Goal: Task Accomplishment & Management: Use online tool/utility

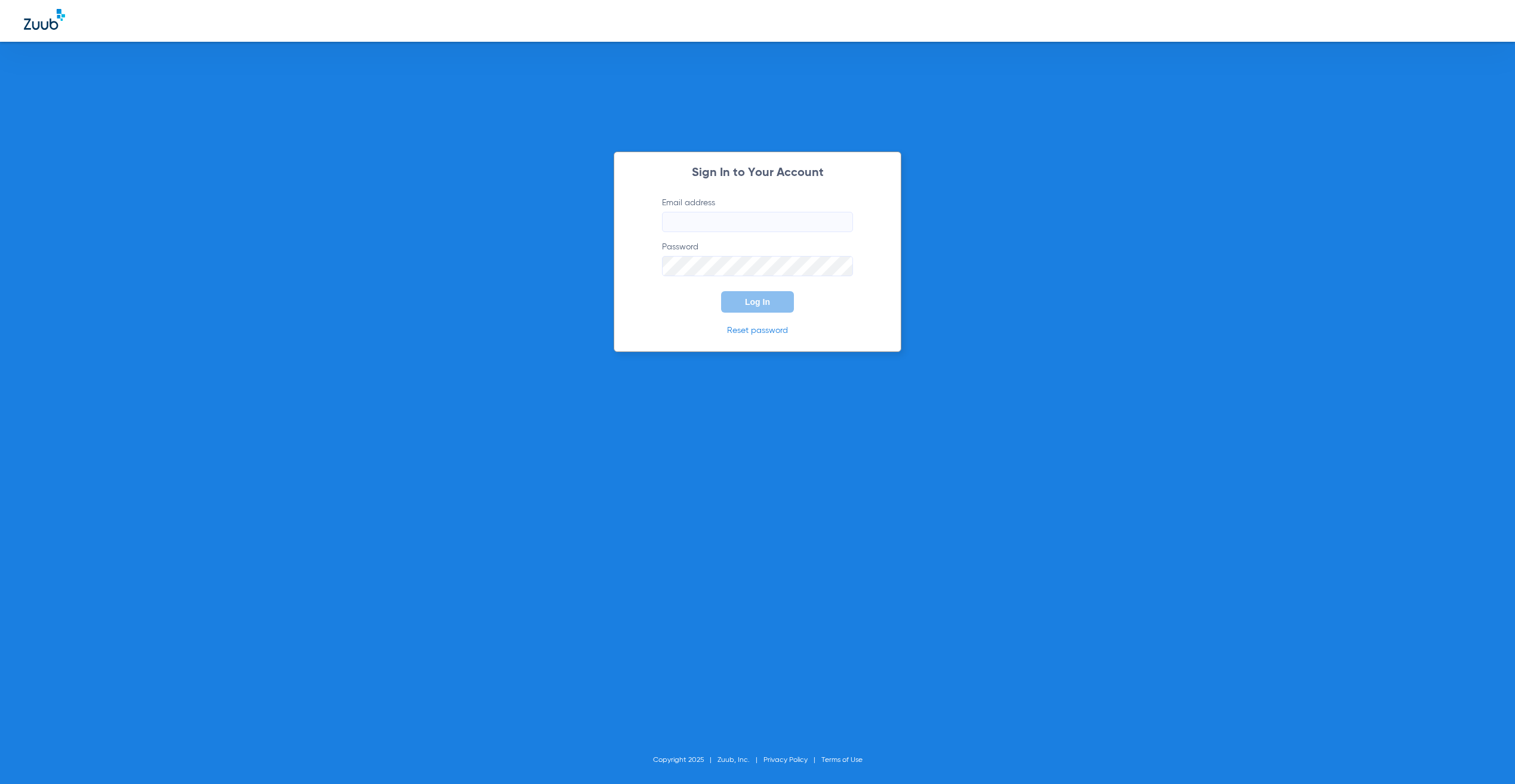
click at [771, 227] on input "Email address" at bounding box center [758, 222] width 191 height 20
type input "[PERSON_NAME][EMAIL_ADDRESS][PERSON_NAME][DOMAIN_NAME]"
click at [748, 299] on span "Log In" at bounding box center [758, 302] width 25 height 10
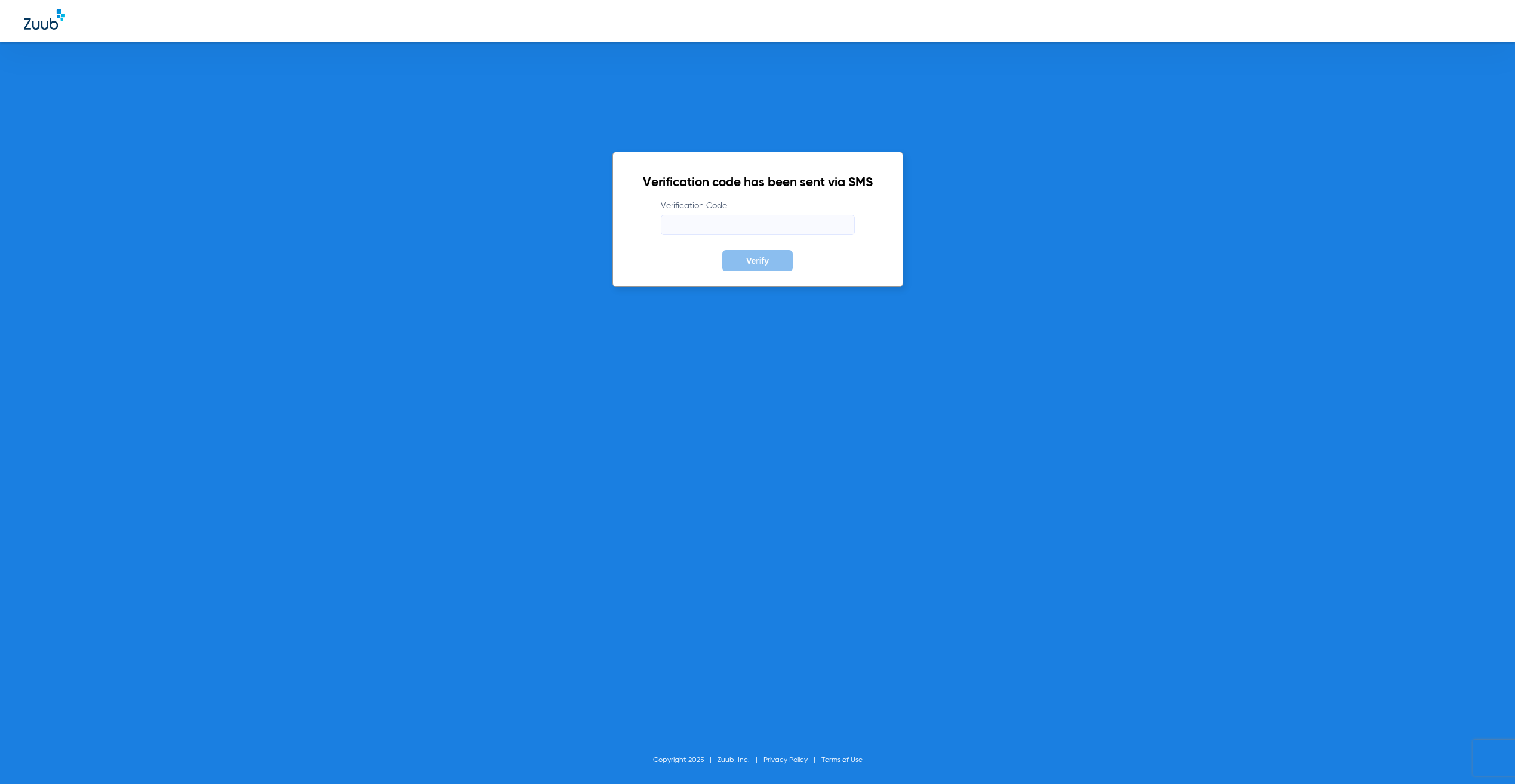
drag, startPoint x: 774, startPoint y: 234, endPoint x: 781, endPoint y: 240, distance: 9.2
click at [774, 233] on input "Verification Code" at bounding box center [758, 224] width 194 height 20
type input "879108"
click at [722, 250] on button "Verify" at bounding box center [758, 260] width 70 height 21
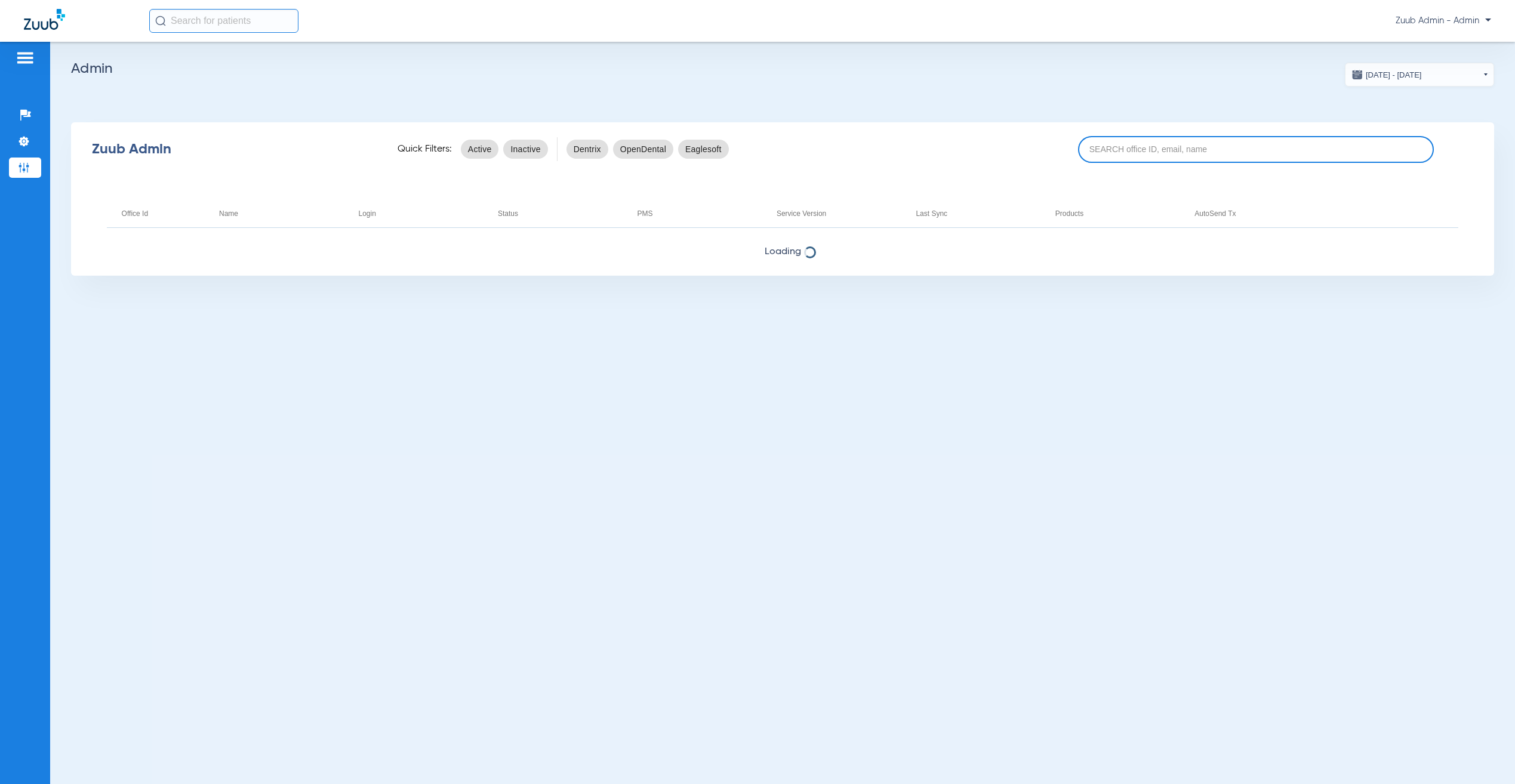
click at [1206, 151] on input at bounding box center [1256, 149] width 356 height 27
paste input "17004663"
type input "17004663"
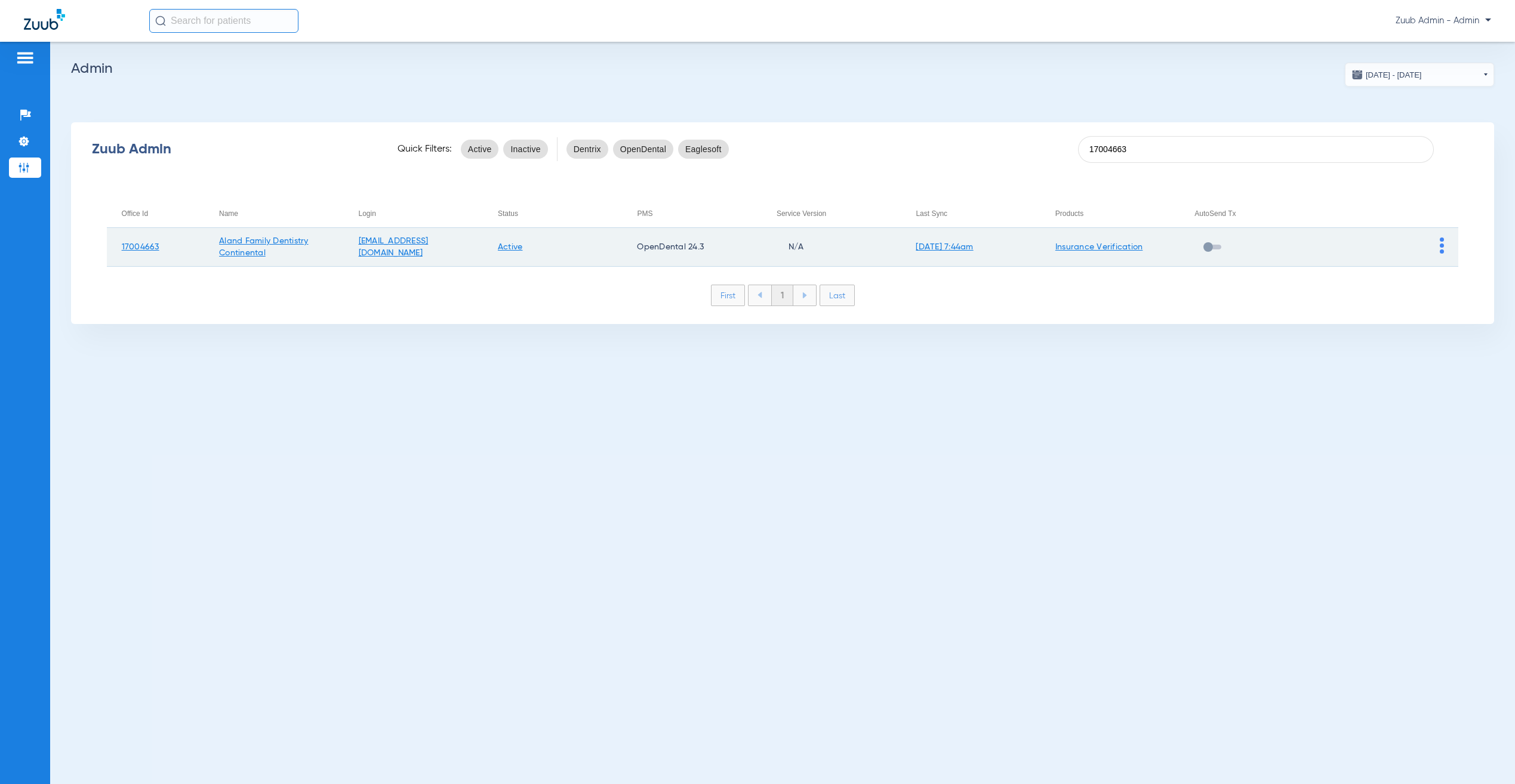
click at [1442, 243] on img at bounding box center [1442, 246] width 4 height 16
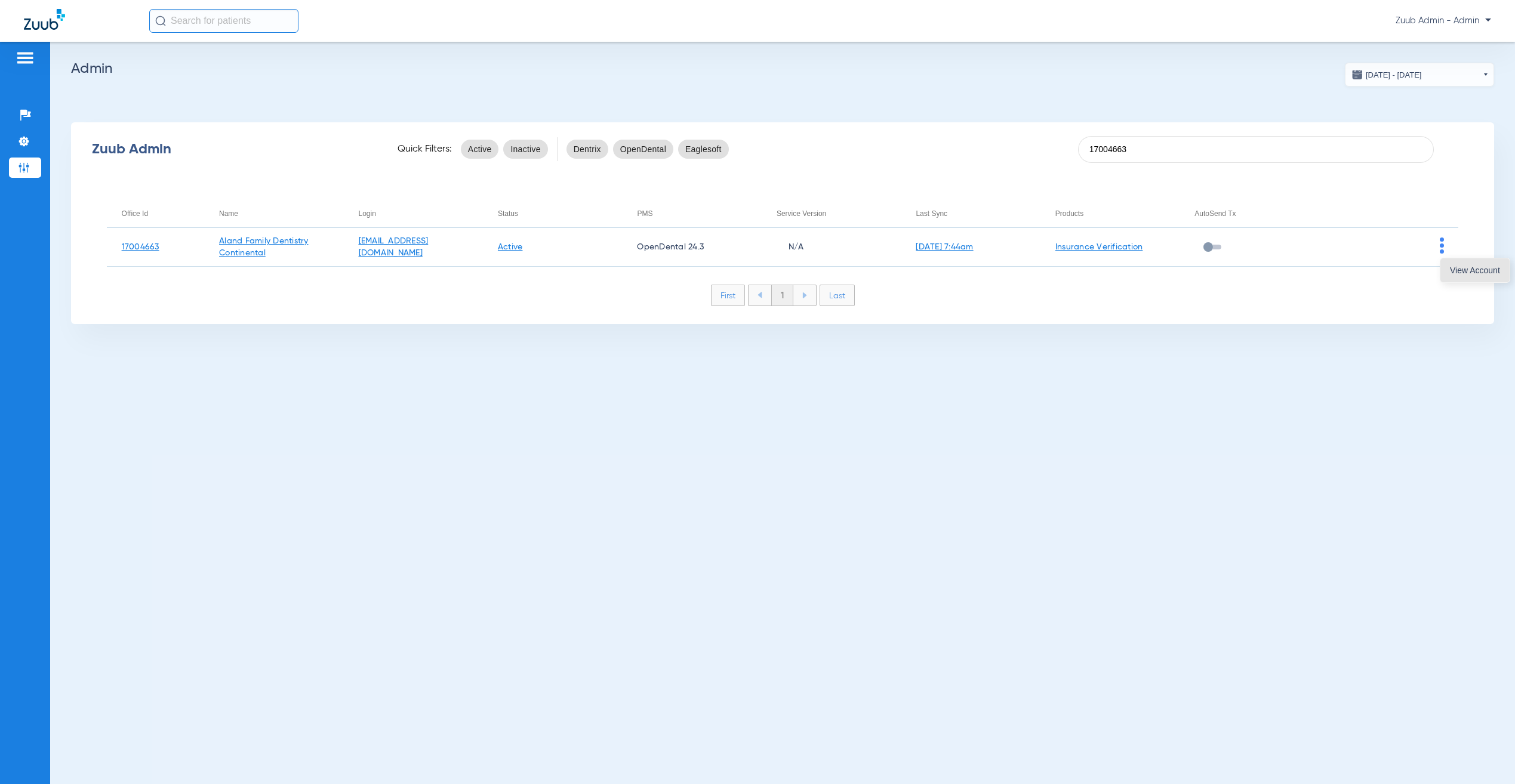
click at [1453, 264] on button "View Account" at bounding box center [1475, 270] width 69 height 24
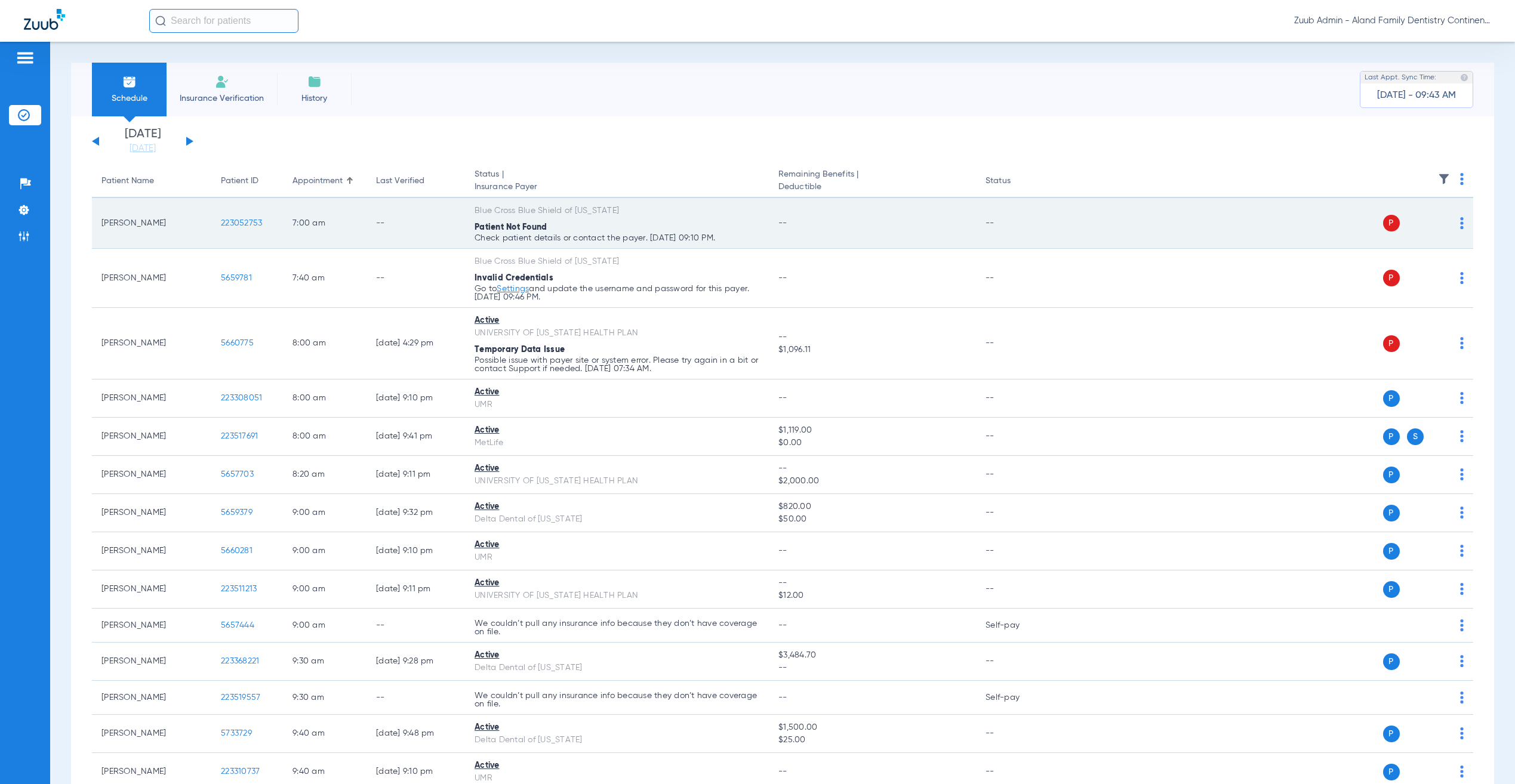
click at [250, 221] on span "223052753" at bounding box center [242, 223] width 41 height 8
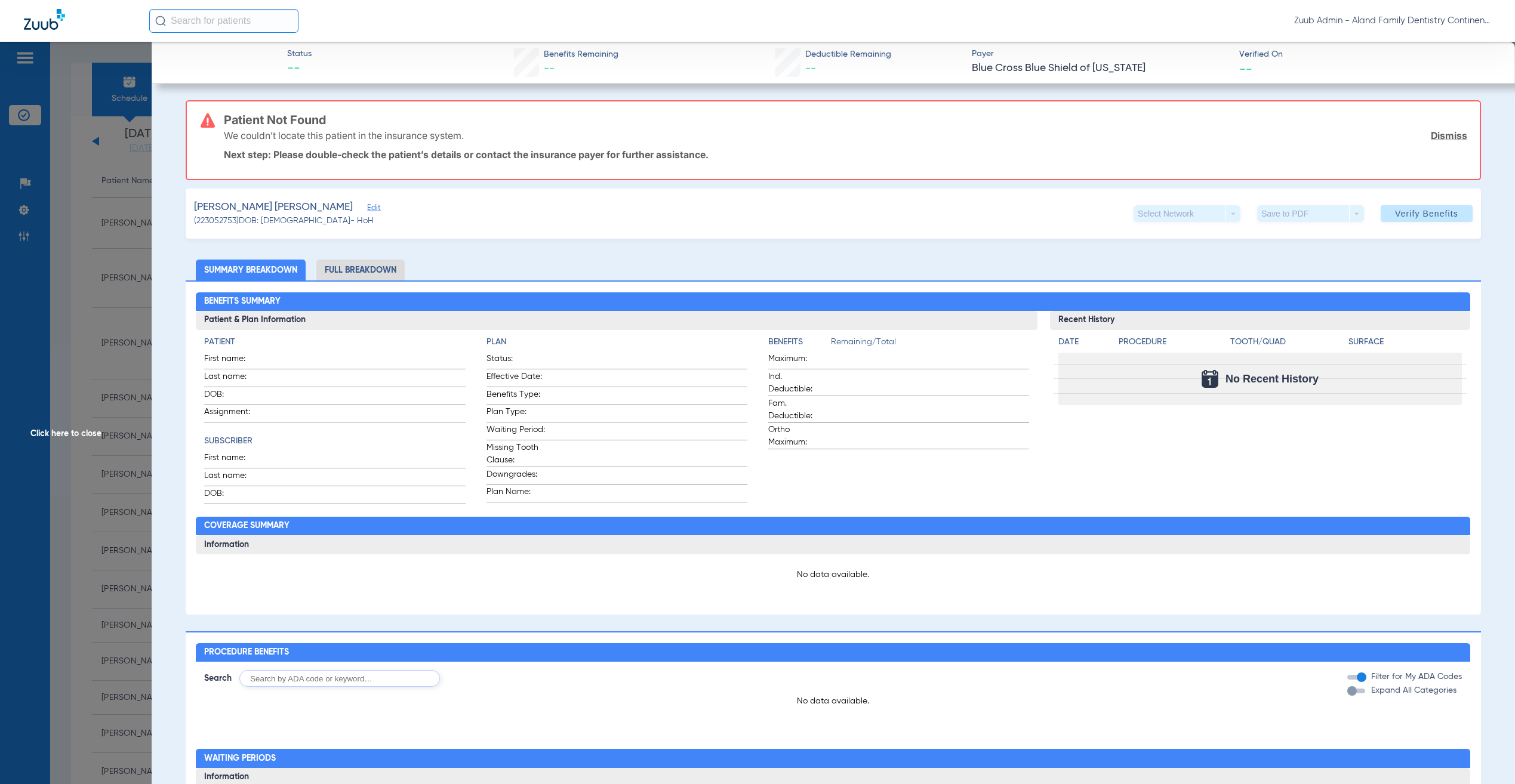
type input "[PERSON_NAME]"
type input "[DATE]"
type input "103868303"
type input "14164187"
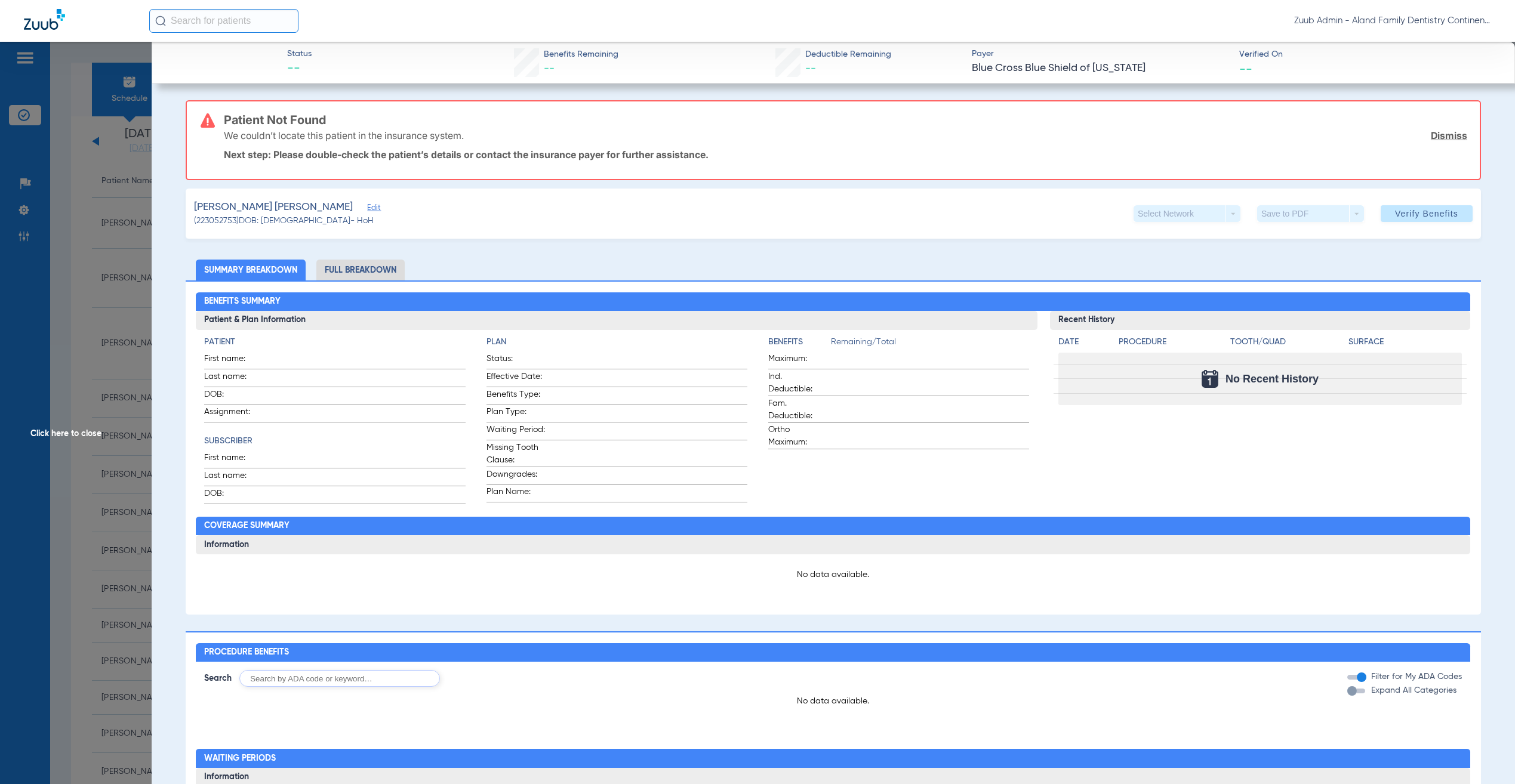
click at [367, 208] on span "Edit" at bounding box center [372, 209] width 11 height 11
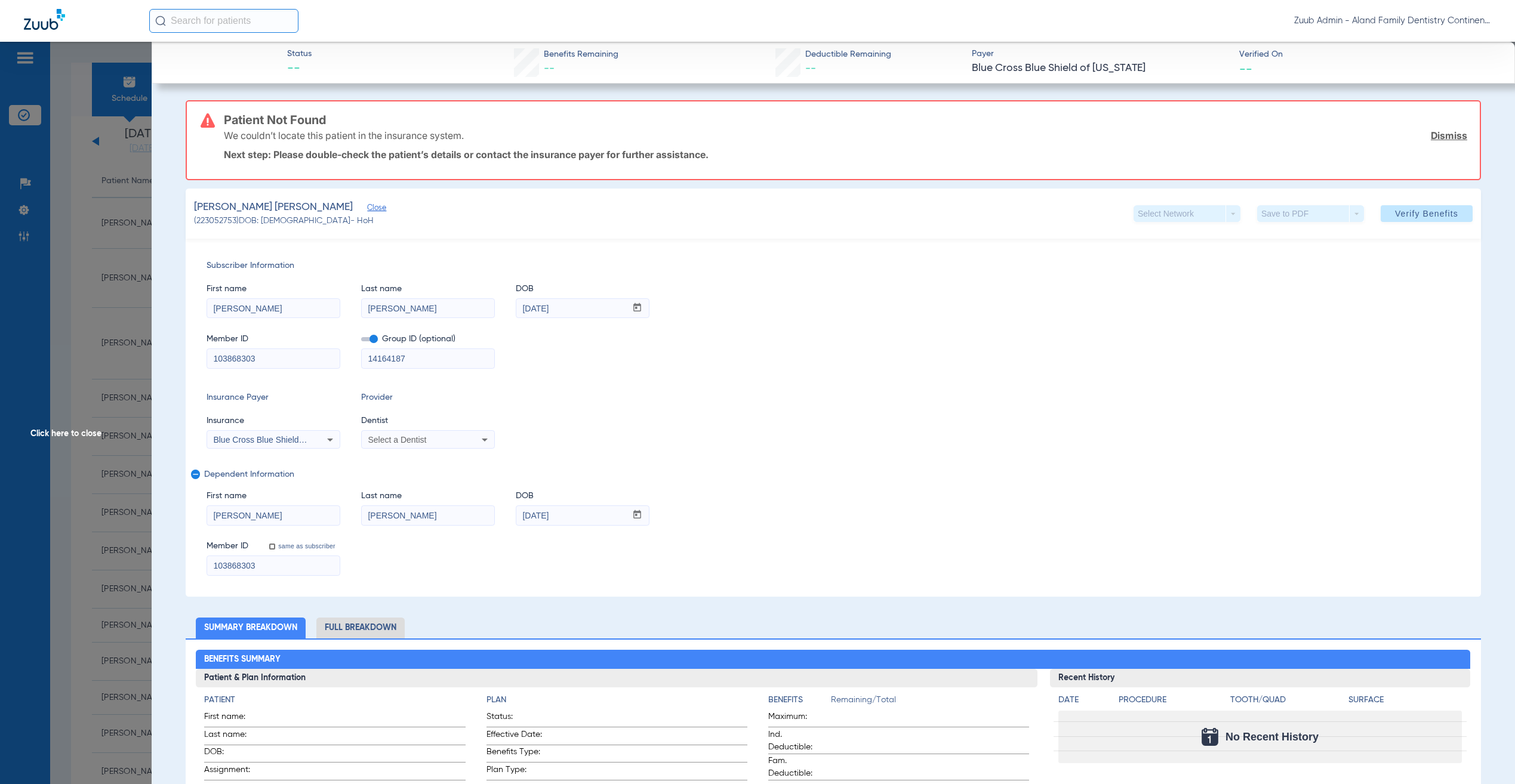
click at [273, 358] on input "103868303" at bounding box center [273, 358] width 132 height 19
click at [295, 357] on input "M0051903917" at bounding box center [273, 358] width 132 height 19
type input "M0051903917"
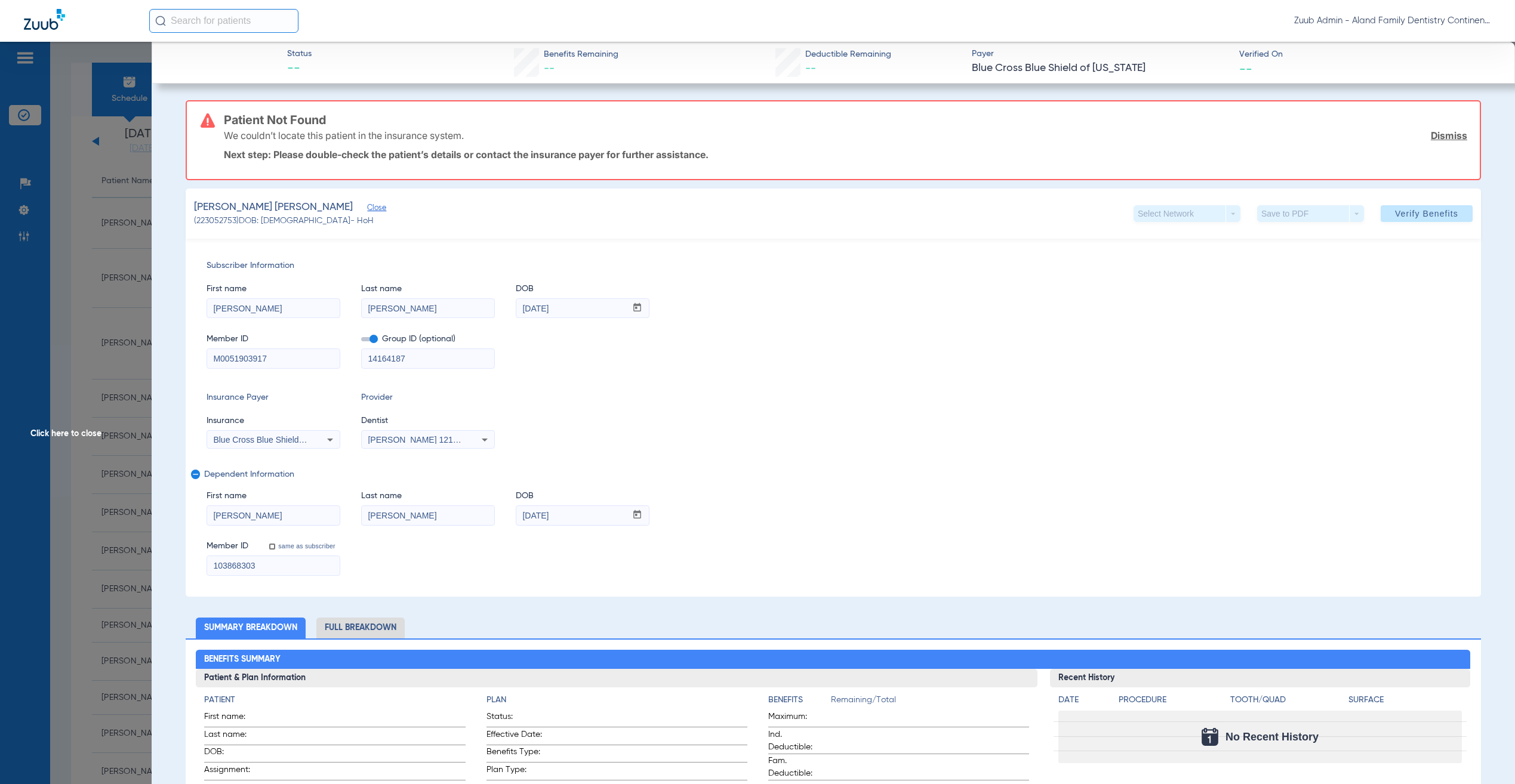
click at [275, 567] on input "103868303" at bounding box center [273, 565] width 132 height 19
paste input "M0051903917"
type input "M0051903917"
click at [915, 399] on div "Insurance Payer Insurance Blue Cross Blue Shield Of [US_STATE] Provider Dentist…" at bounding box center [833, 420] width 1254 height 57
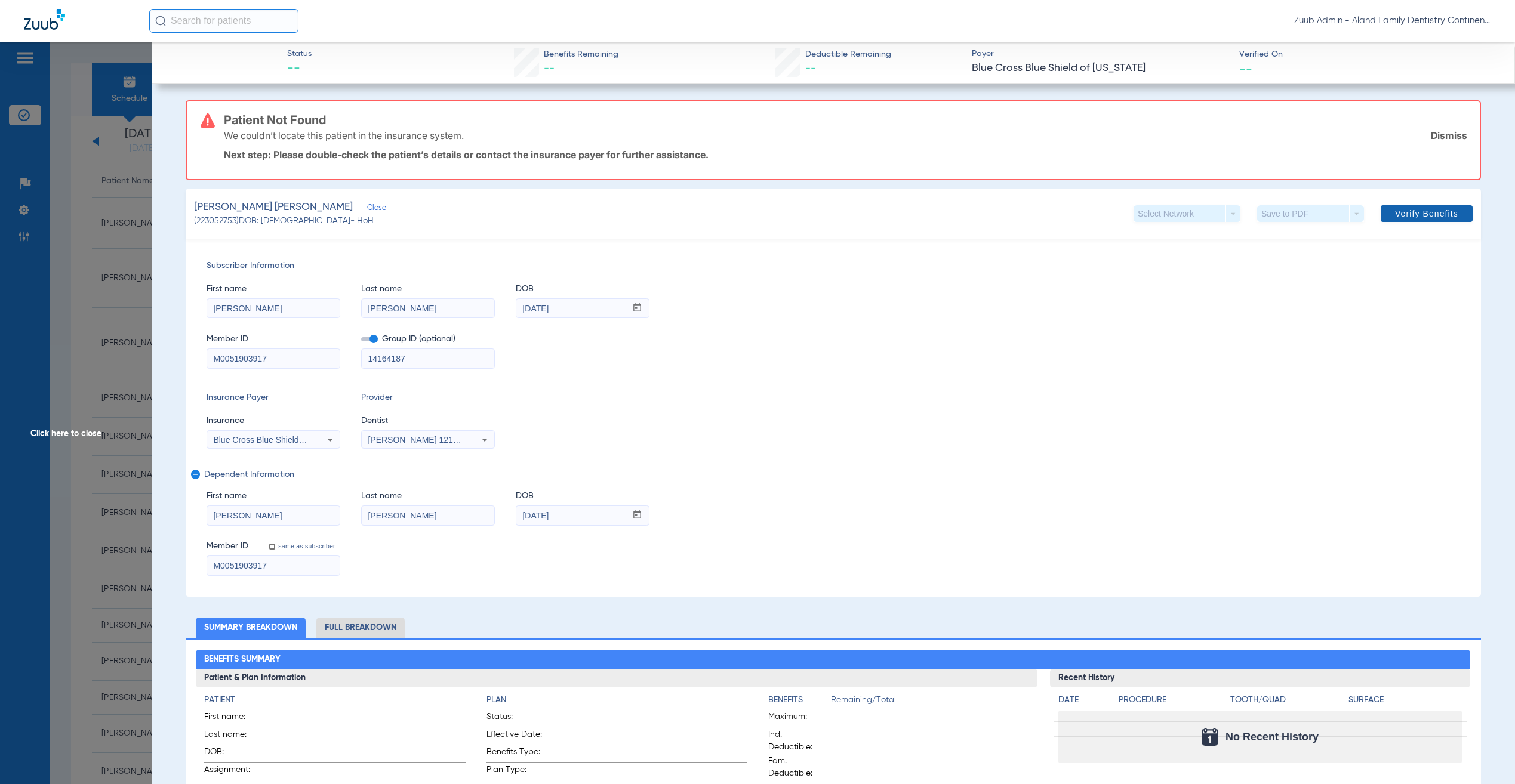
click at [1411, 212] on span "Verify Benefits" at bounding box center [1427, 214] width 64 height 10
click at [317, 355] on input "M0051903917" at bounding box center [273, 358] width 132 height 19
type input "M005190391700001"
click at [283, 565] on input "M0051903917" at bounding box center [273, 565] width 132 height 19
type input "M005190391700001"
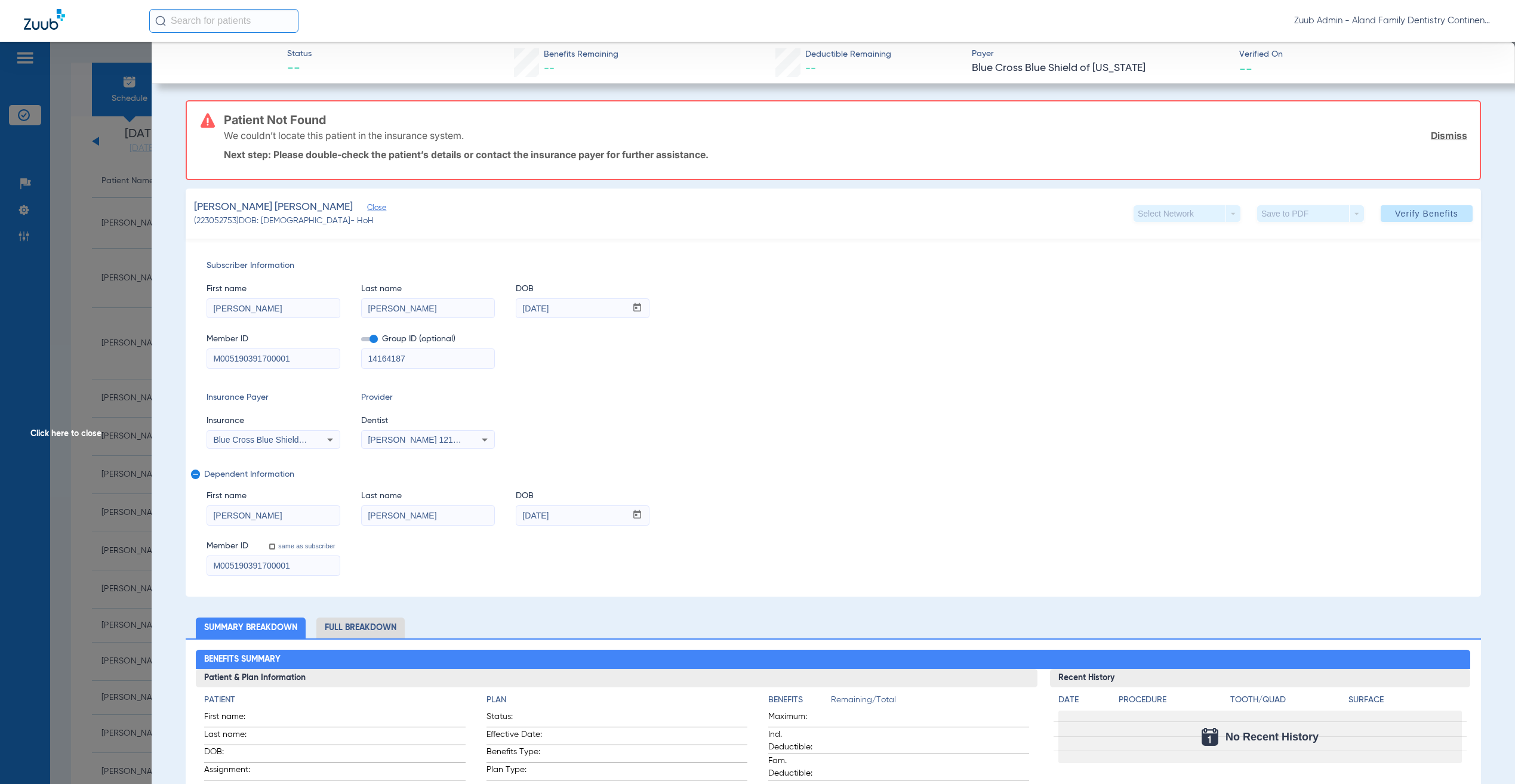
drag, startPoint x: 1437, startPoint y: 210, endPoint x: 1430, endPoint y: 210, distance: 7.0
click at [1437, 210] on span "Verify Benefits" at bounding box center [1427, 214] width 64 height 10
click at [291, 435] on span "Blue Cross Blue Shield Of [US_STATE]" at bounding box center [286, 440] width 145 height 10
click at [288, 551] on mat-option "Anthem" at bounding box center [308, 550] width 201 height 19
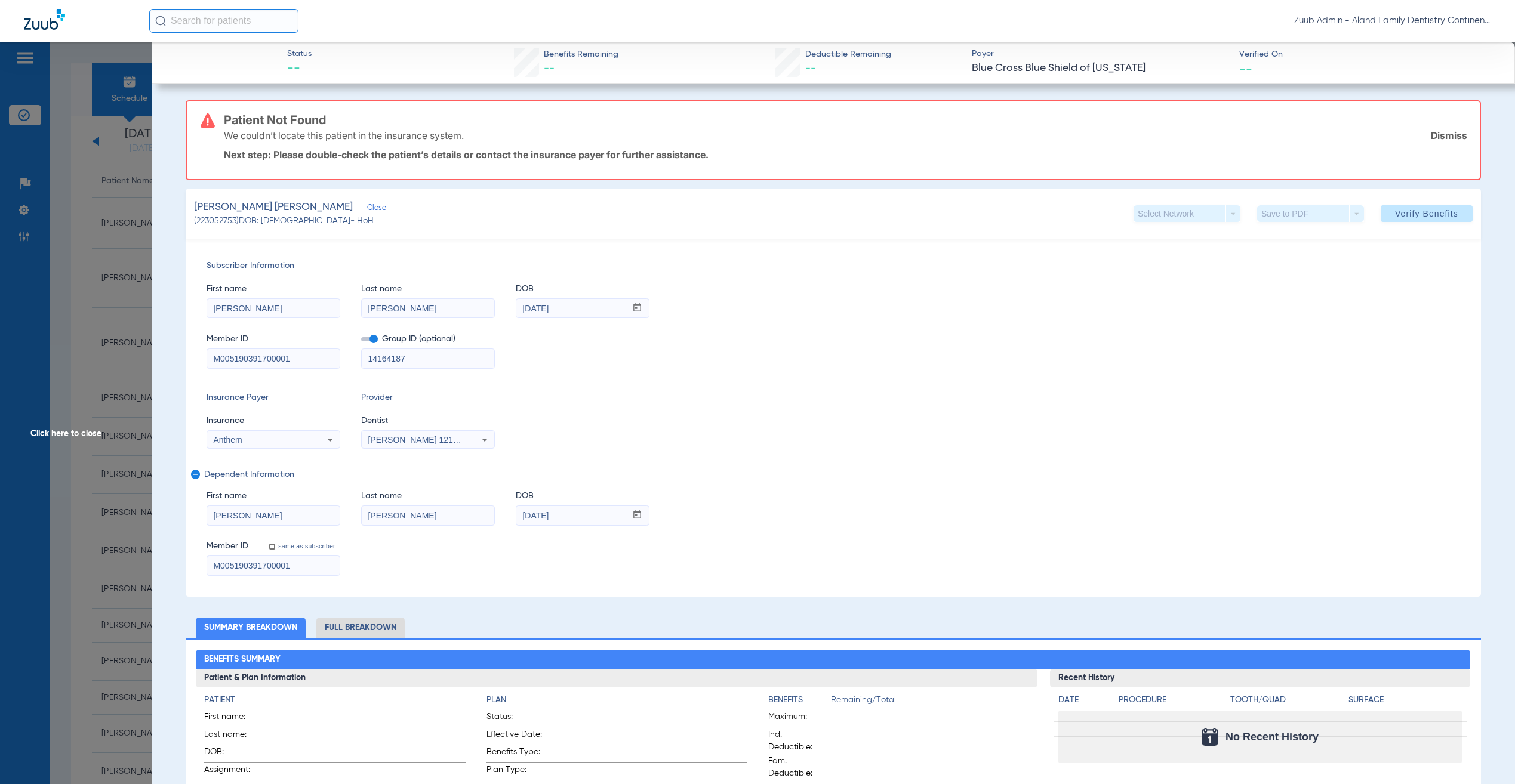
click at [1417, 210] on span "Verify Benefits" at bounding box center [1427, 214] width 64 height 10
click at [825, 383] on div "Subscriber Information First name [PERSON_NAME] Last name [PERSON_NAME] mm / dd…" at bounding box center [833, 418] width 1295 height 358
paste input "103868303"
type input "103868303"
paste input "103868303"
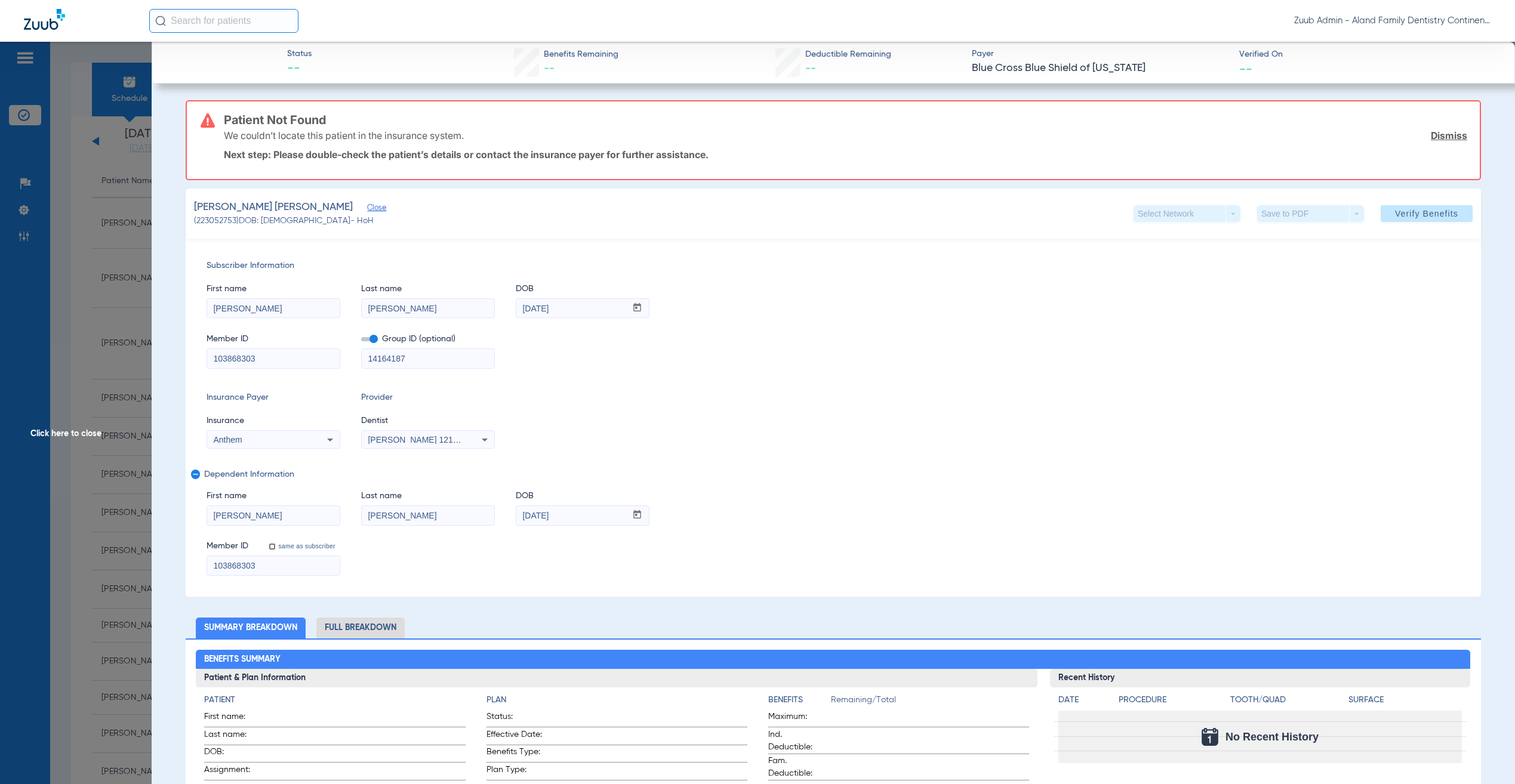
type input "103868303"
click at [811, 392] on div "Insurance Payer Insurance Anthem Provider Dentist [PERSON_NAME] 1215317318" at bounding box center [833, 420] width 1254 height 57
click at [1433, 206] on span at bounding box center [1427, 213] width 92 height 29
click at [261, 437] on div "Anthem" at bounding box center [261, 440] width 96 height 8
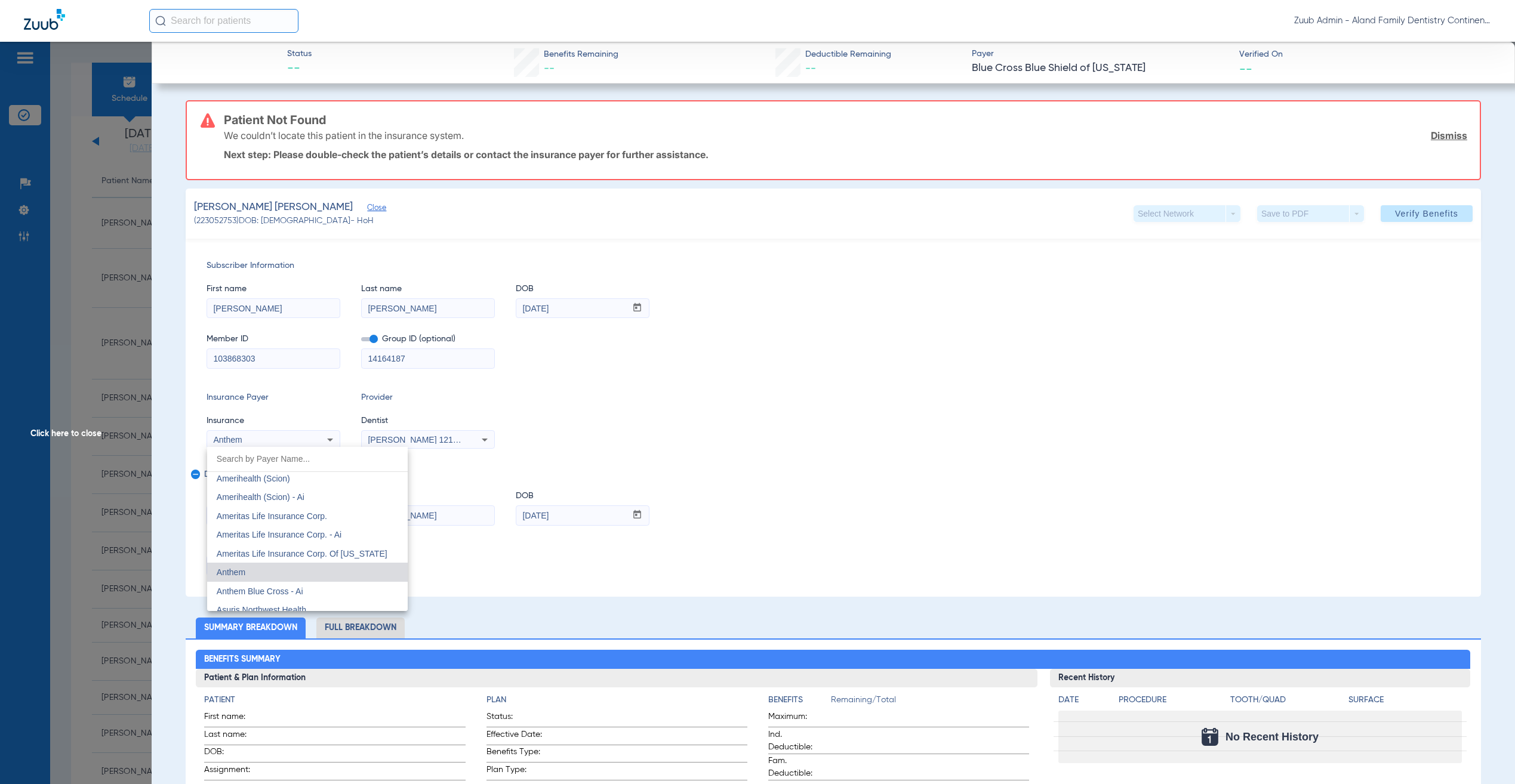
click at [841, 359] on div at bounding box center [758, 392] width 1515 height 784
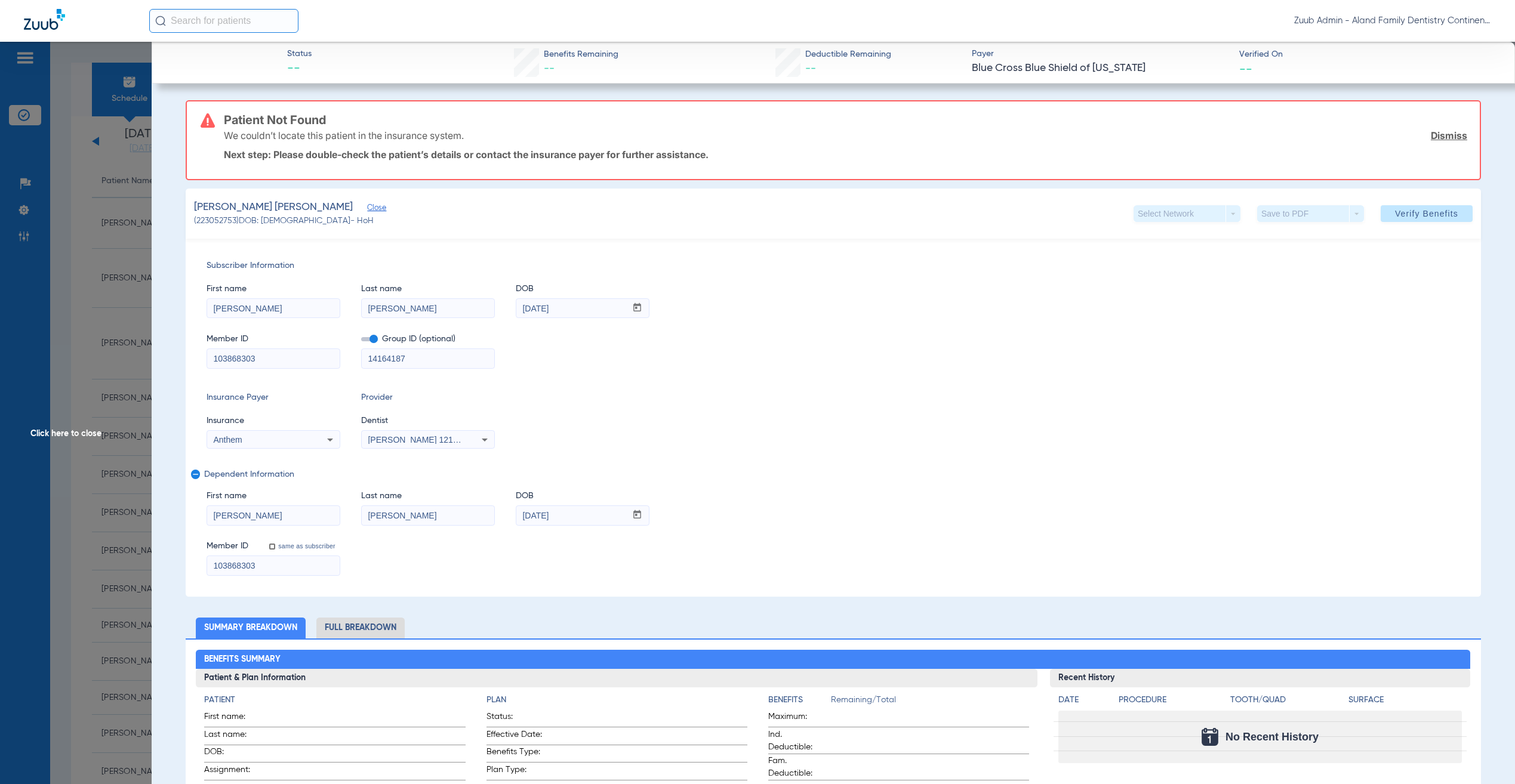
click at [107, 202] on span "Click here to close" at bounding box center [76, 433] width 152 height 784
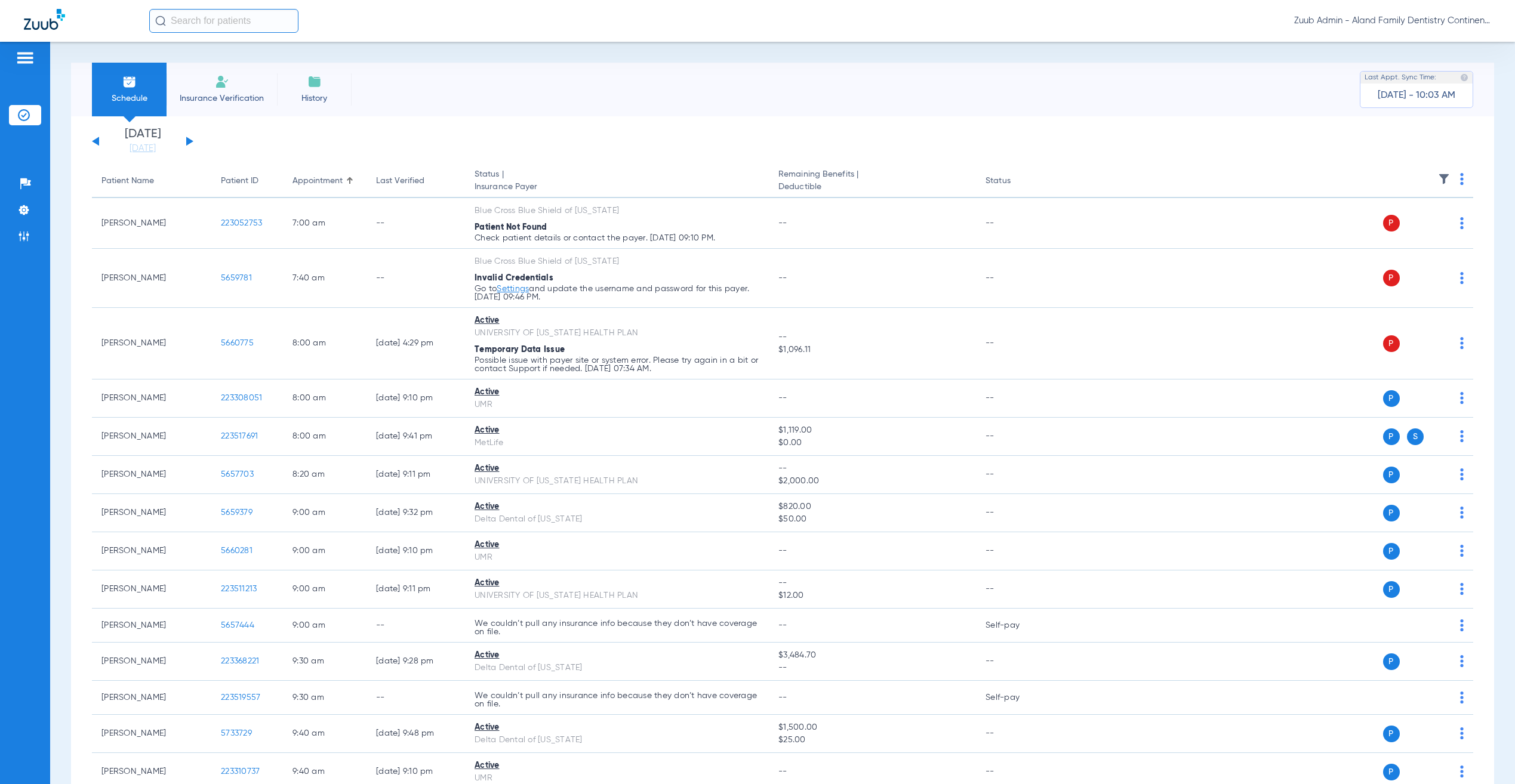
click at [211, 20] on input "text" at bounding box center [224, 20] width 149 height 24
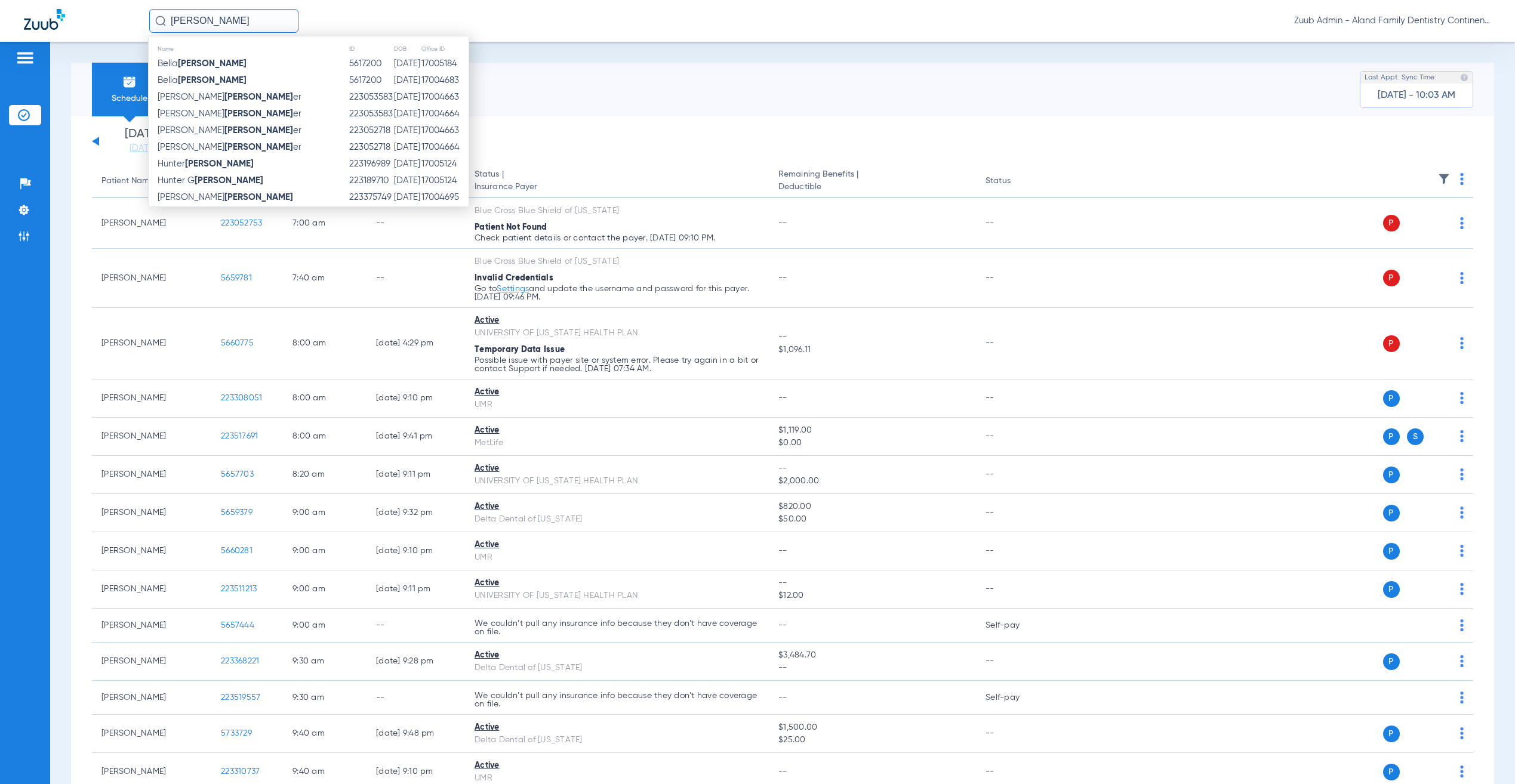
click at [239, 15] on input "[PERSON_NAME]" at bounding box center [224, 20] width 149 height 24
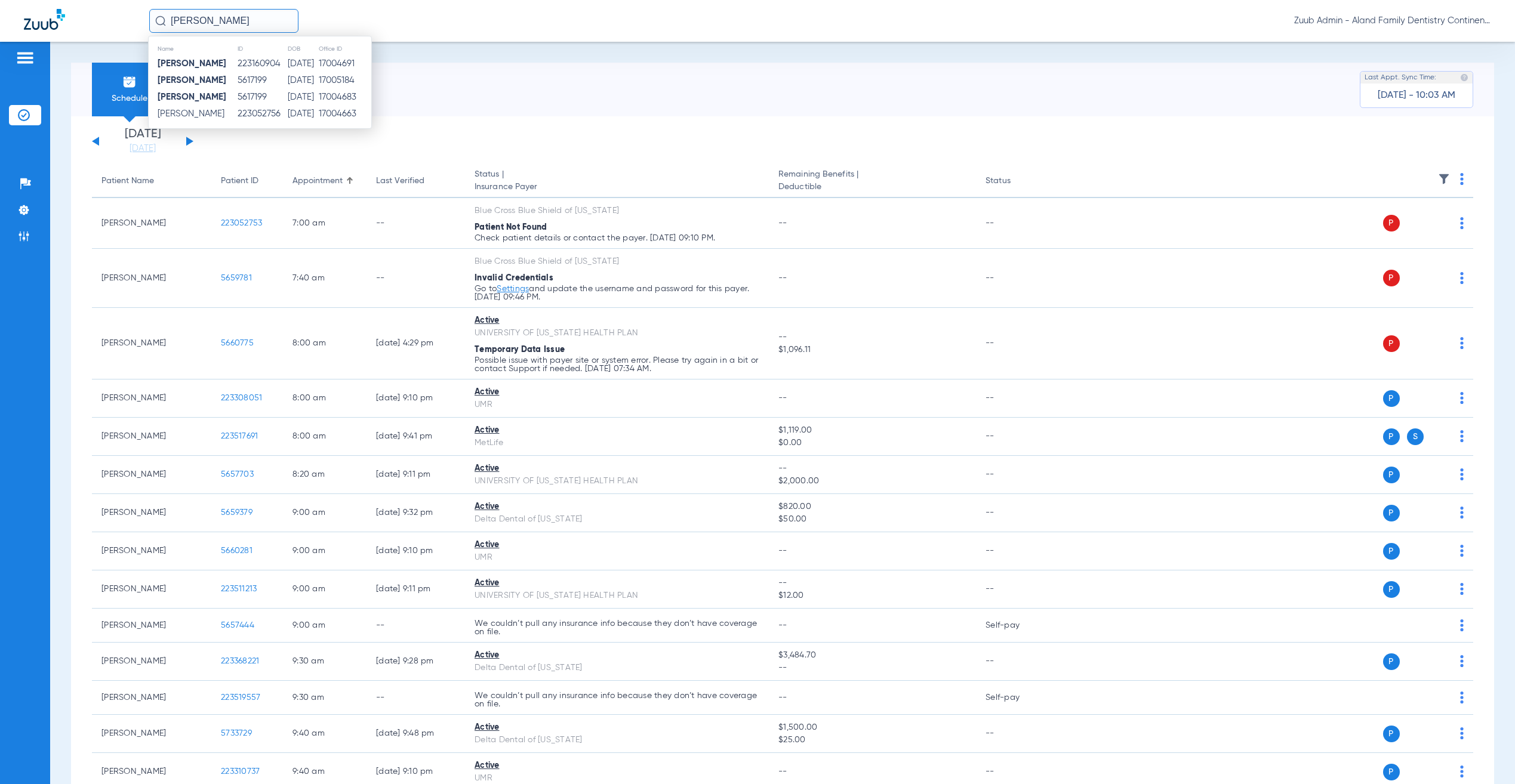
type input "[PERSON_NAME]"
click at [308, 110] on td "[DATE]" at bounding box center [303, 113] width 31 height 16
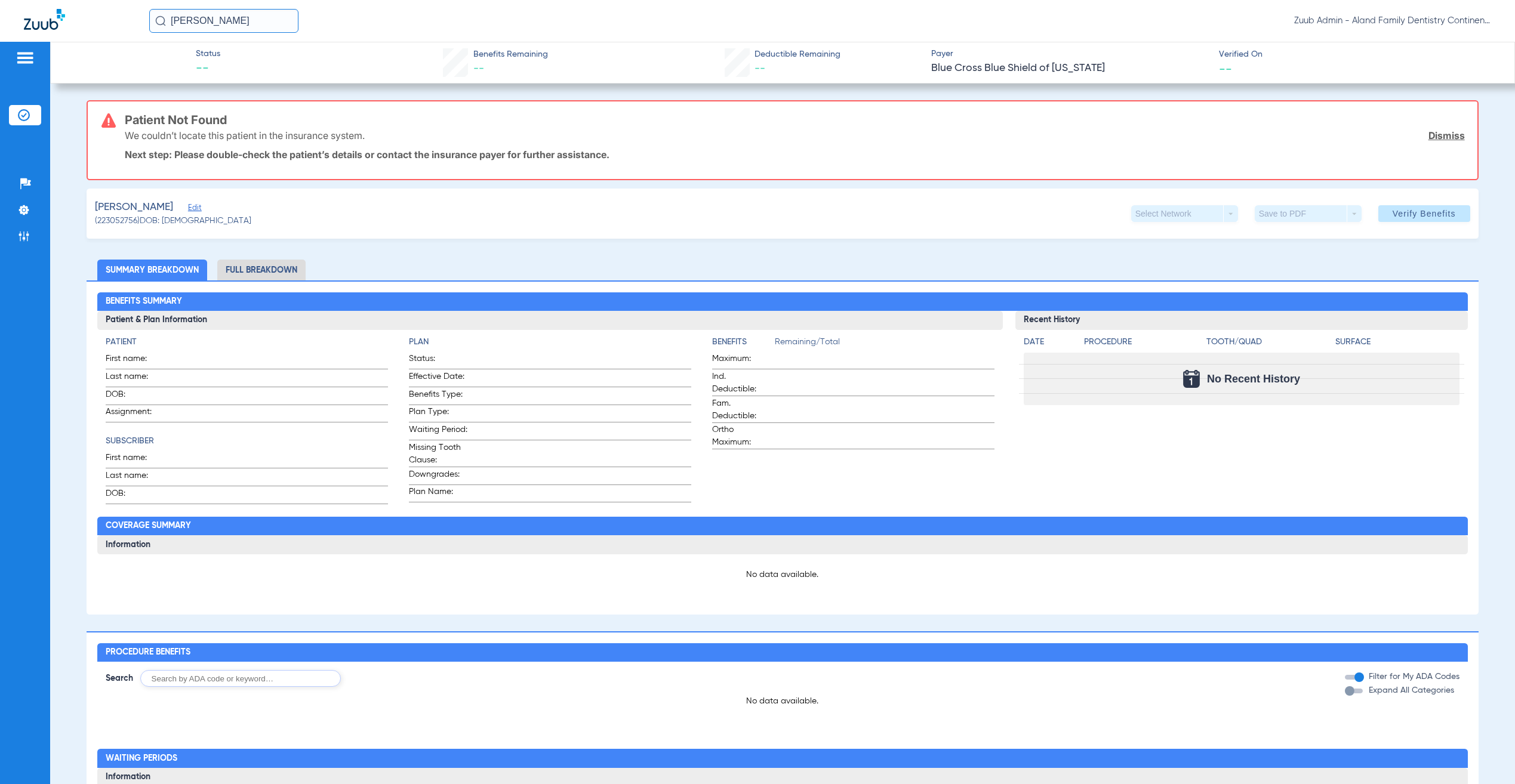
click at [175, 203] on div "[PERSON_NAME] Edit" at bounding box center [173, 207] width 157 height 15
click at [163, 201] on div "[PERSON_NAME] Edit" at bounding box center [173, 207] width 157 height 15
click at [188, 208] on span "Edit" at bounding box center [193, 209] width 11 height 11
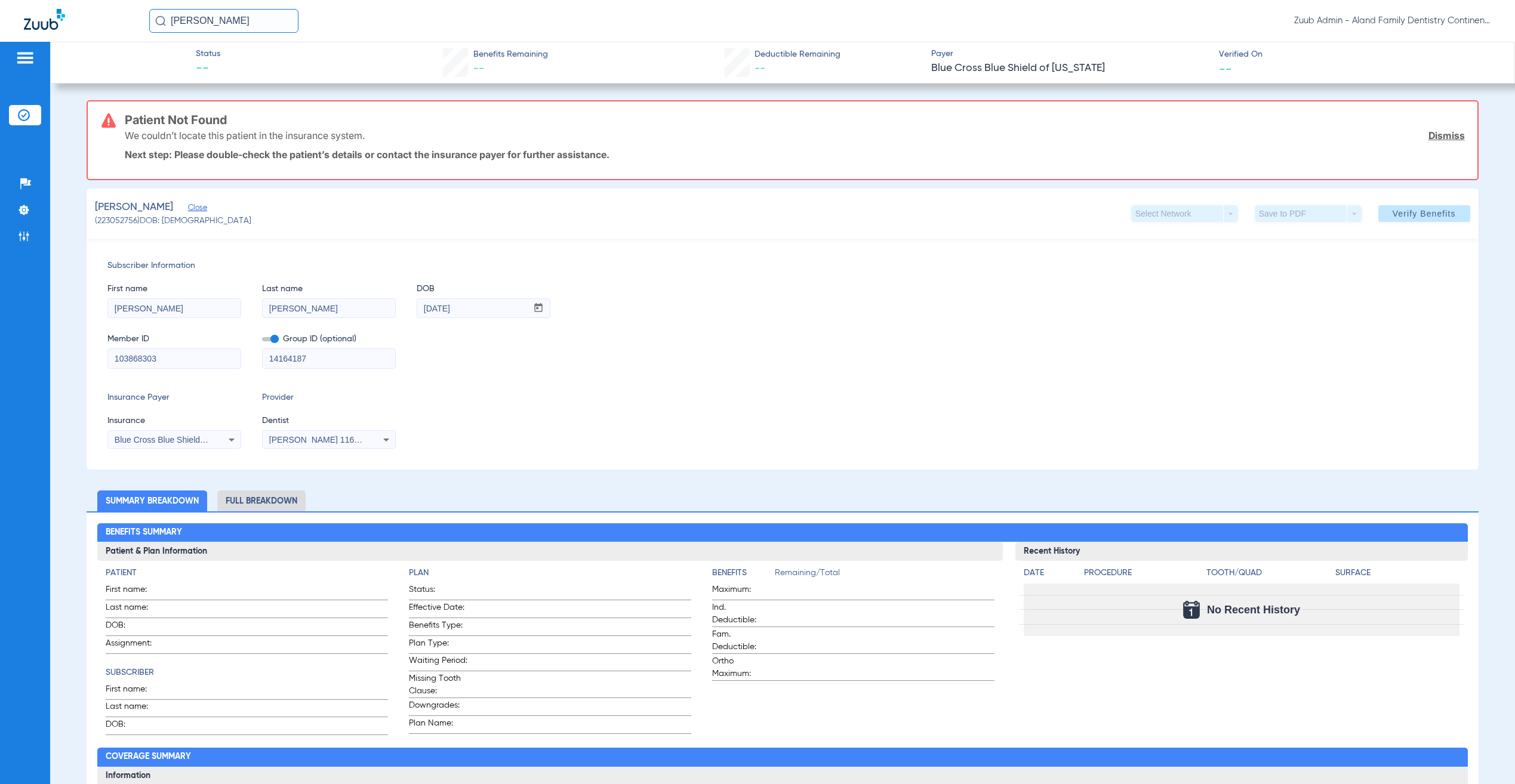
copy span "223052756"
